Goal: Navigation & Orientation: Find specific page/section

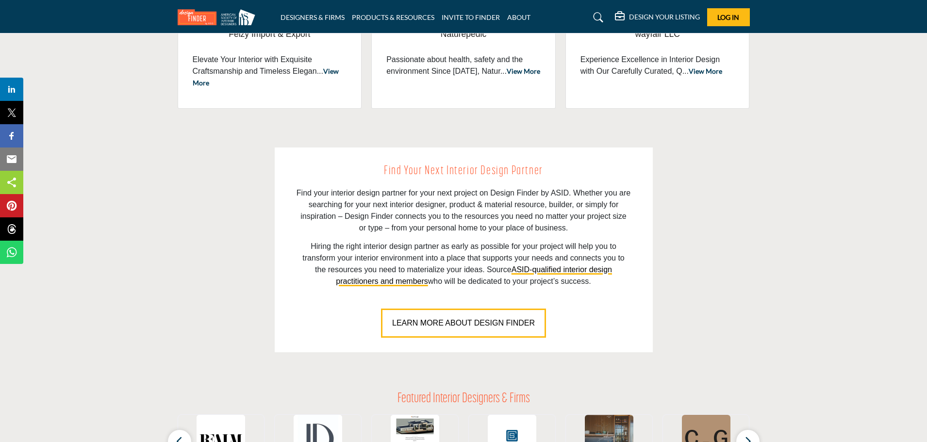
scroll to position [582, 0]
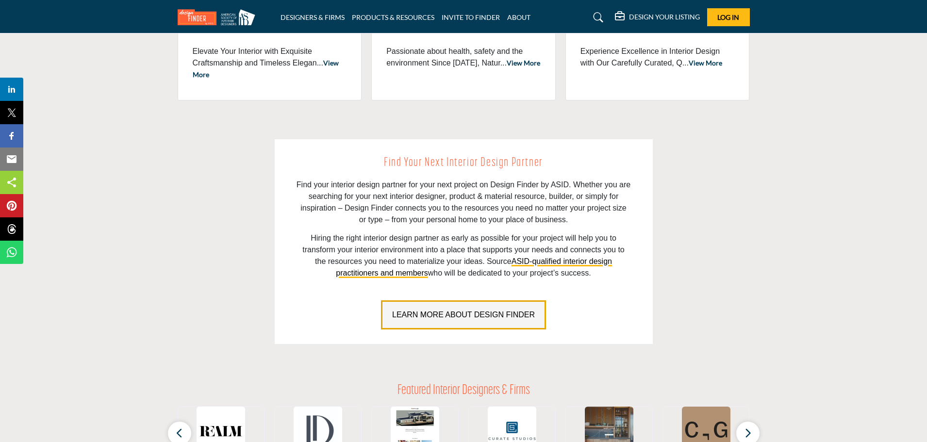
click at [458, 313] on span "LEARN MORE ABOUT DESIGN FINDER" at bounding box center [463, 315] width 143 height 8
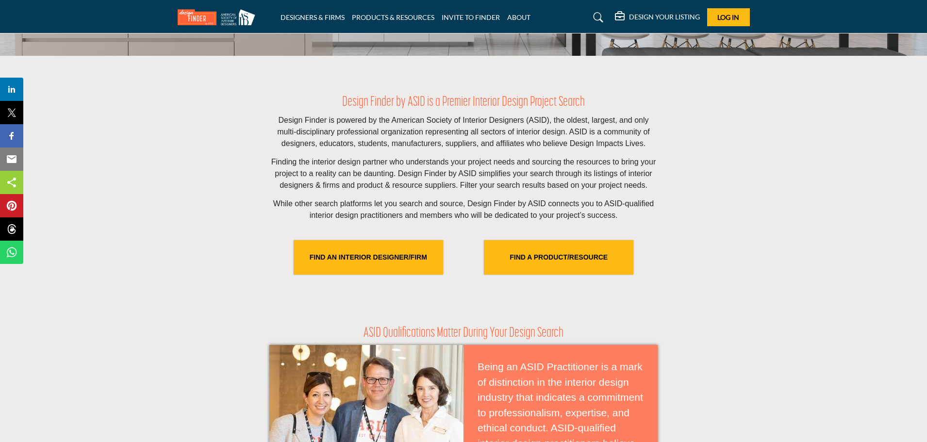
scroll to position [291, 0]
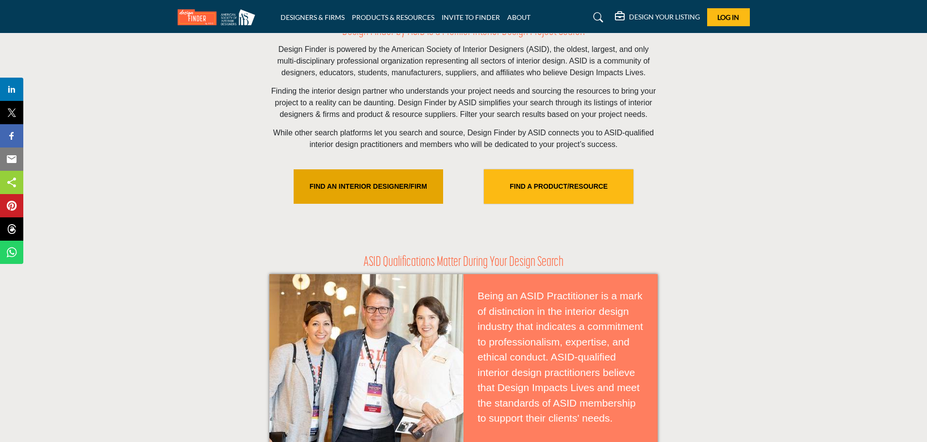
click at [360, 186] on link "FIND AN INTERIOR DESIGNER/FIRM" at bounding box center [368, 186] width 149 height 34
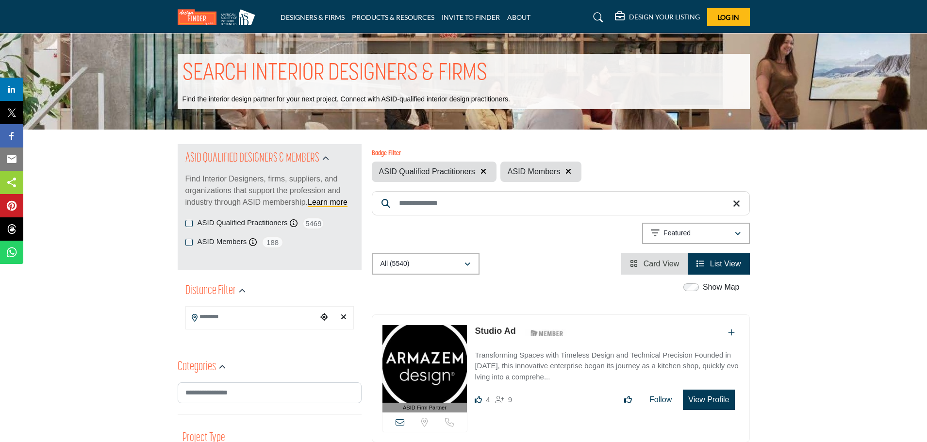
click at [222, 314] on input "Search Location" at bounding box center [251, 317] width 131 height 19
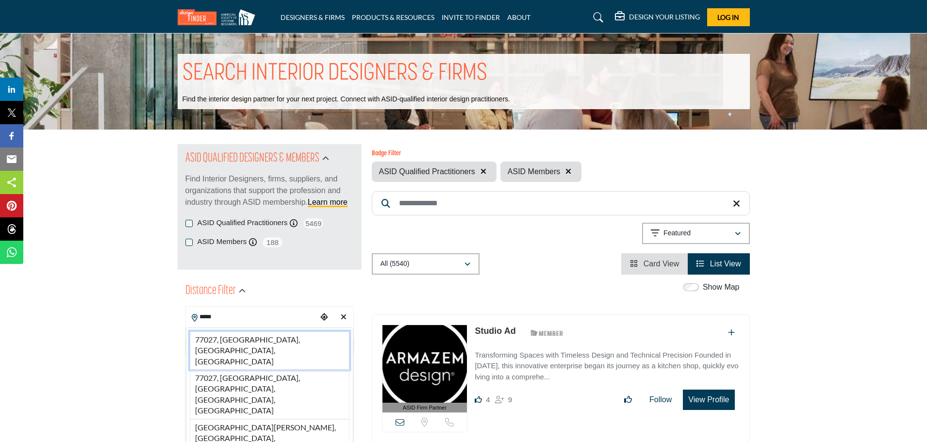
click at [264, 341] on li "77027, [GEOGRAPHIC_DATA], [GEOGRAPHIC_DATA], [GEOGRAPHIC_DATA]" at bounding box center [270, 350] width 160 height 38
type input "**********"
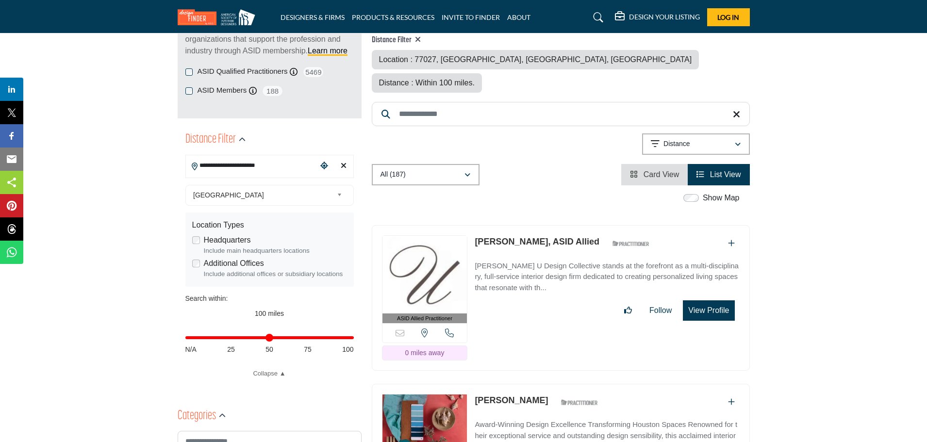
scroll to position [146, 0]
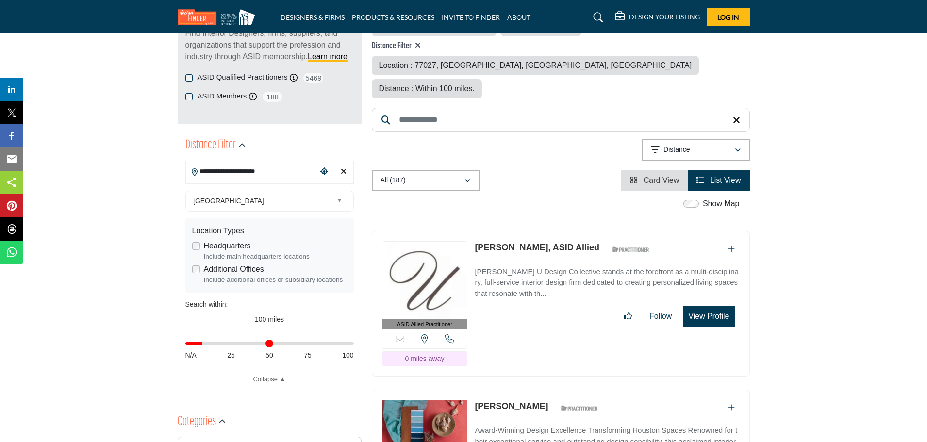
drag, startPoint x: 349, startPoint y: 342, endPoint x: 206, endPoint y: 341, distance: 143.1
click at [206, 343] on input "Distance in miles" at bounding box center [269, 344] width 168 height 2
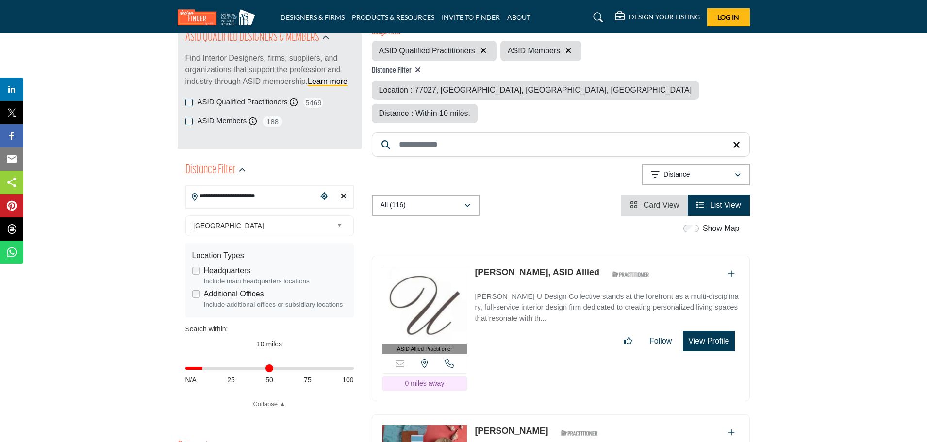
scroll to position [97, 0]
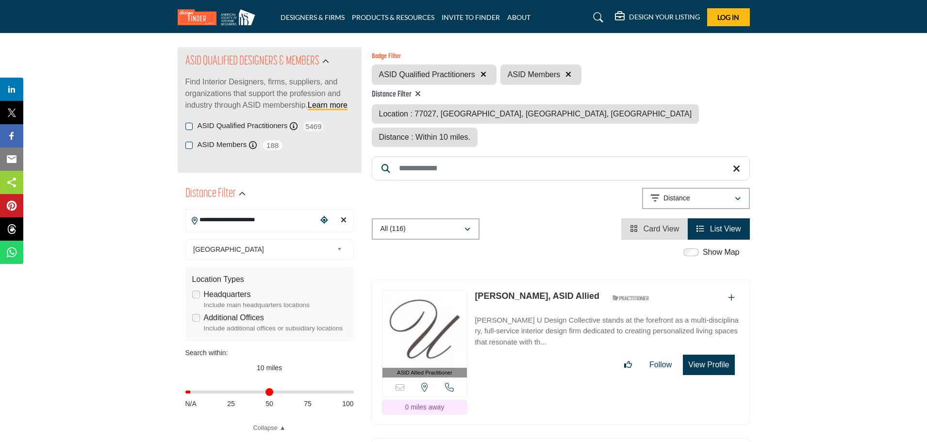
drag, startPoint x: 204, startPoint y: 392, endPoint x: 195, endPoint y: 391, distance: 9.8
type input "*"
click at [195, 391] on input "Distance in miles" at bounding box center [269, 392] width 168 height 2
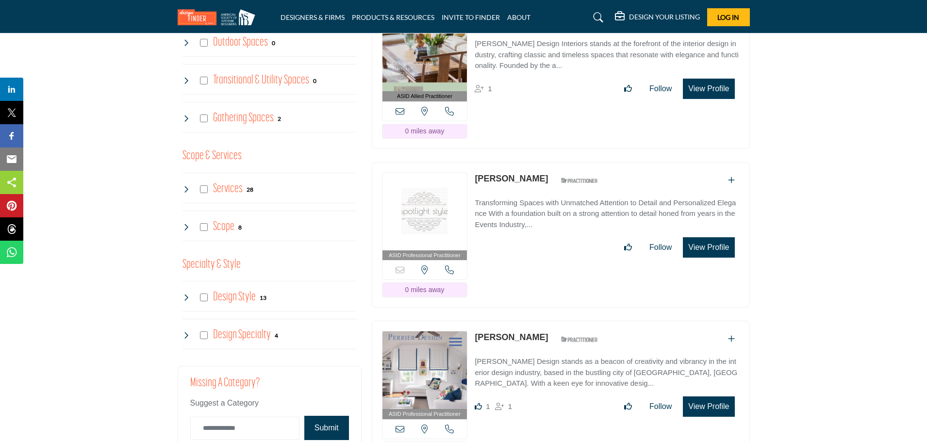
scroll to position [970, 0]
